Goal: Task Accomplishment & Management: Complete application form

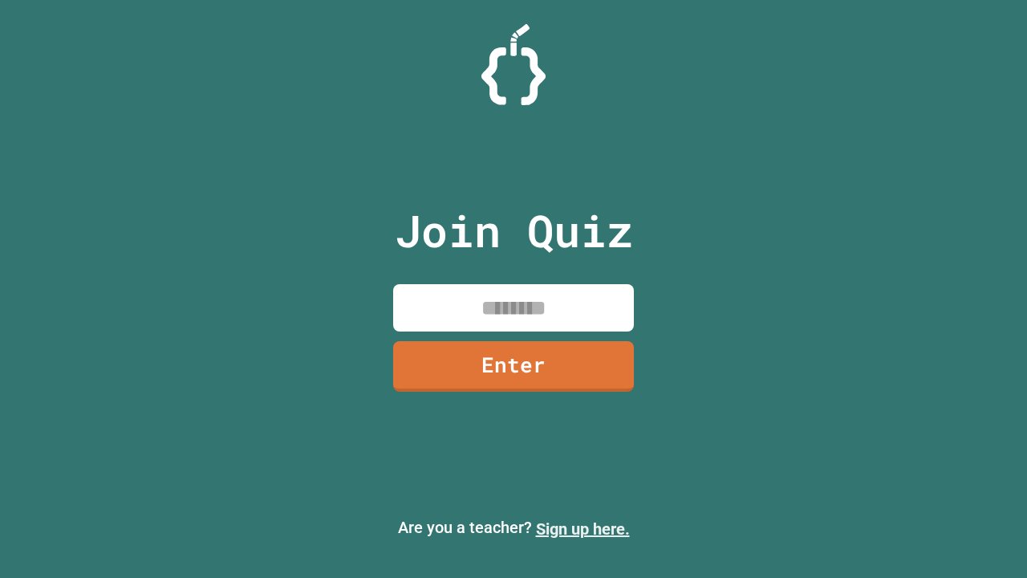
click at [582, 529] on link "Sign up here." at bounding box center [583, 528] width 94 height 19
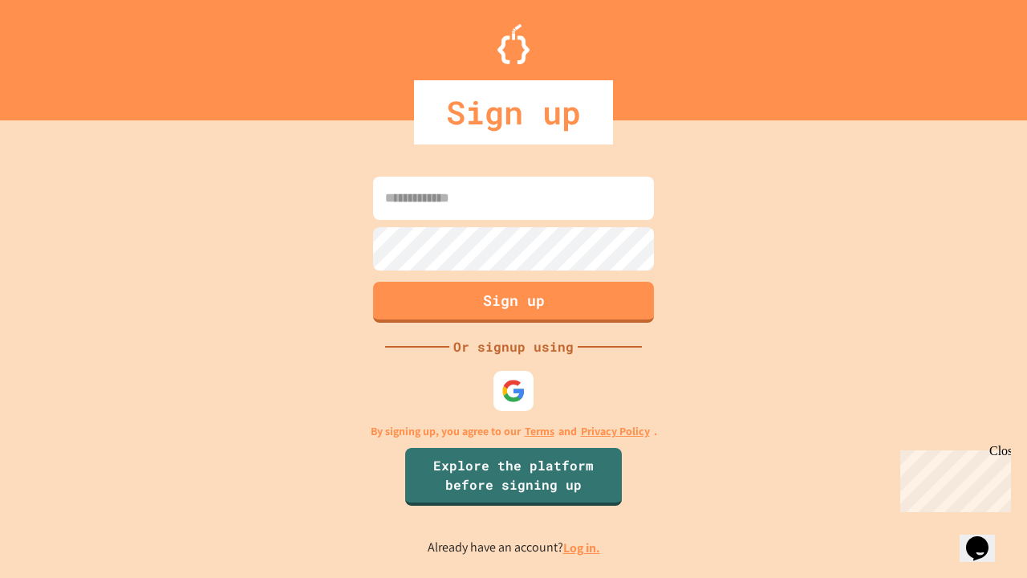
click at [582, 547] on link "Log in." at bounding box center [581, 547] width 37 height 17
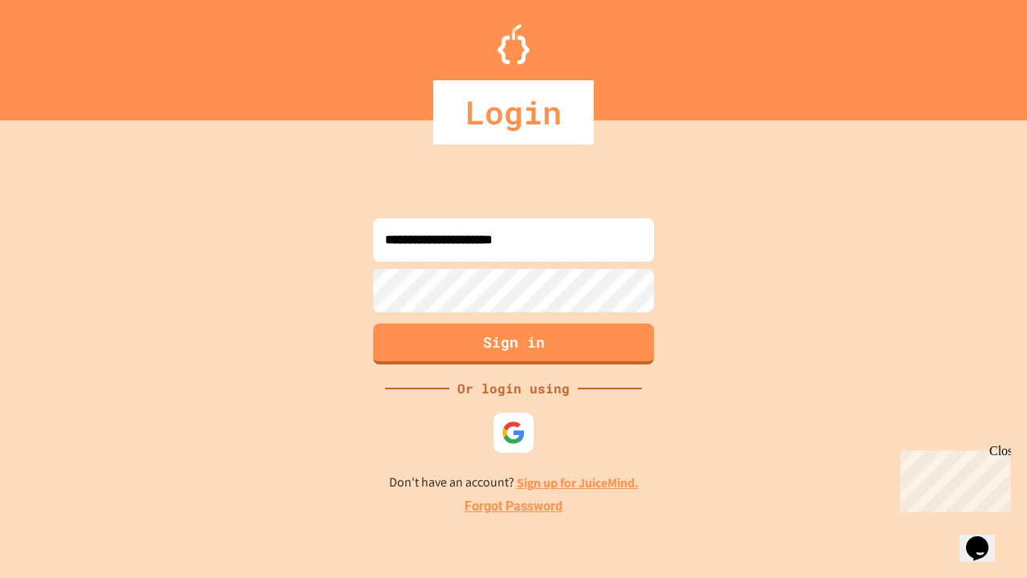
type input "**********"
